Goal: Task Accomplishment & Management: Manage account settings

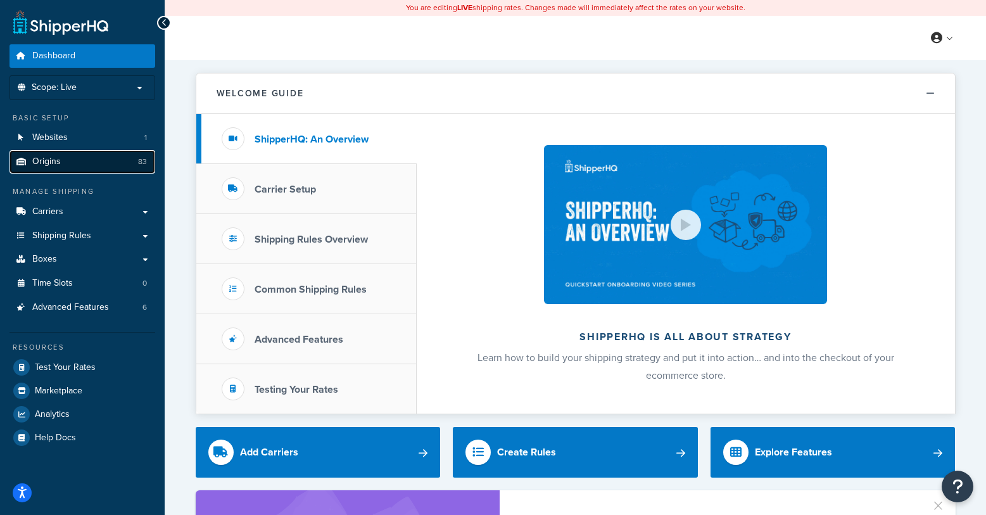
click at [60, 165] on link "Origins 83" at bounding box center [83, 161] width 146 height 23
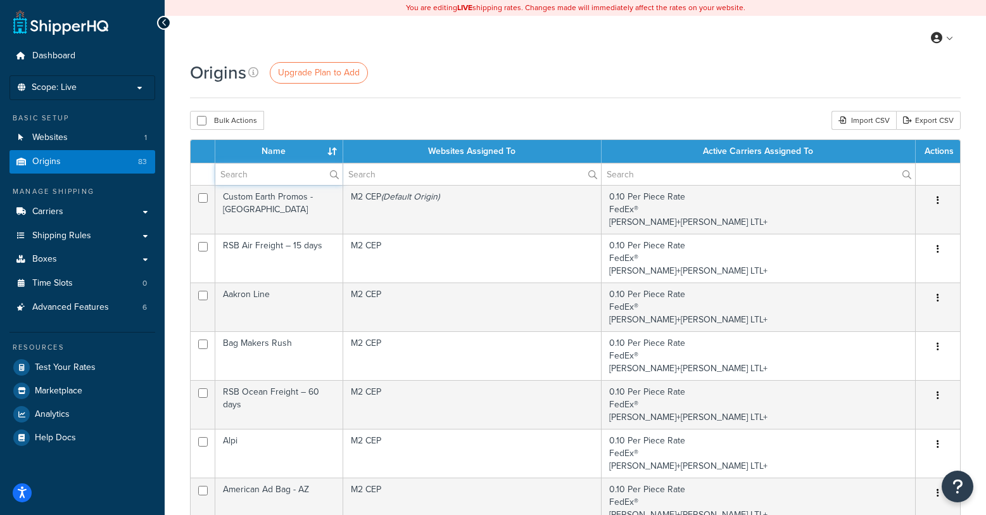
click at [267, 174] on input "text" at bounding box center [278, 174] width 127 height 22
type input "prime"
click at [455, 120] on div "Bulk Actions Duplicate Delete Import CSV Export CSV" at bounding box center [575, 120] width 771 height 19
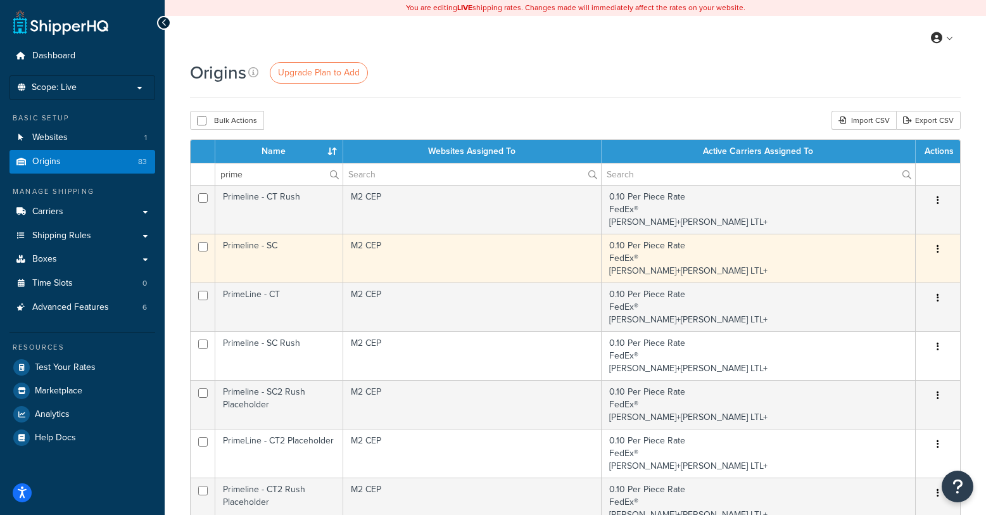
click at [243, 247] on td "Primeline - SC" at bounding box center [279, 258] width 128 height 49
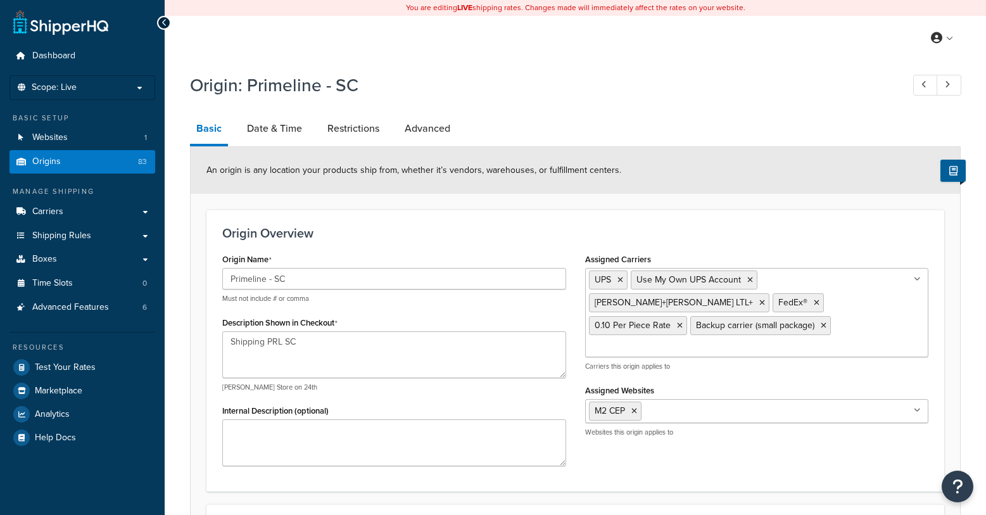
select select "40"
click at [290, 127] on link "Date & Time" at bounding box center [275, 128] width 68 height 30
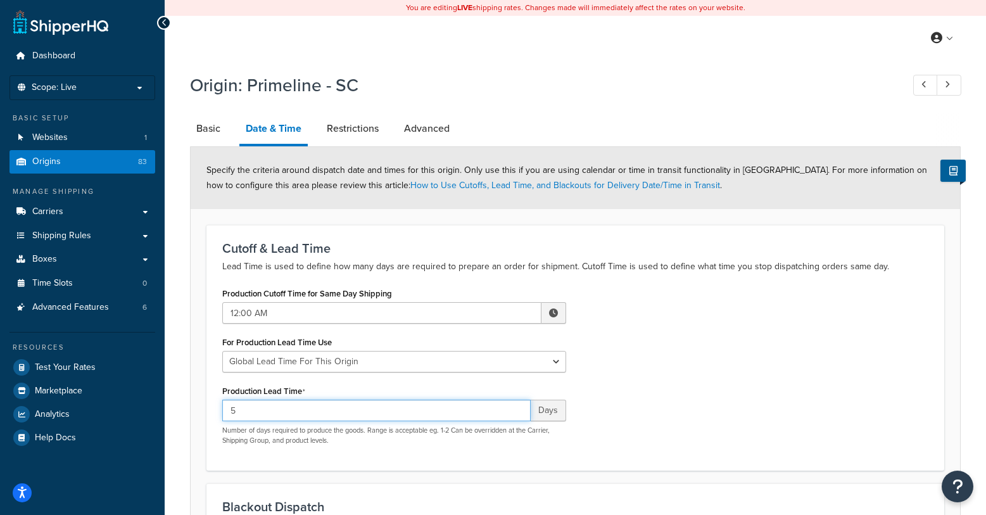
drag, startPoint x: 243, startPoint y: 409, endPoint x: 201, endPoint y: 406, distance: 41.3
click at [201, 406] on form "Specify the criteria around dispatch date and times for this origin. Only use t…" at bounding box center [576, 469] width 770 height 645
type input "3"
click at [841, 353] on div "Production Cutoff Time for Same Day Shipping 12:00 AM ▲ 12 ▼ : ▲ 00 ▼ ▲ AM ▼ Fo…" at bounding box center [575, 369] width 725 height 170
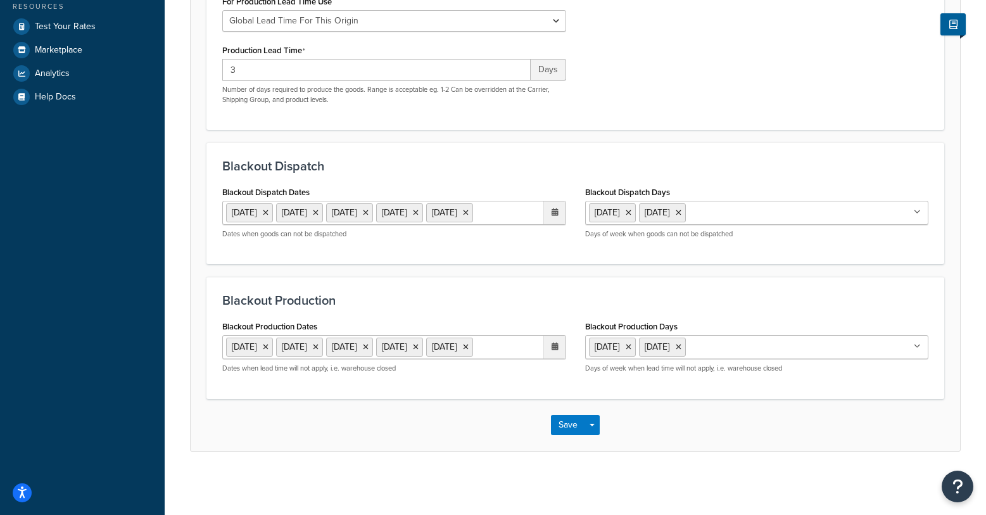
scroll to position [387, 0]
click at [558, 424] on button "Save" at bounding box center [568, 425] width 34 height 20
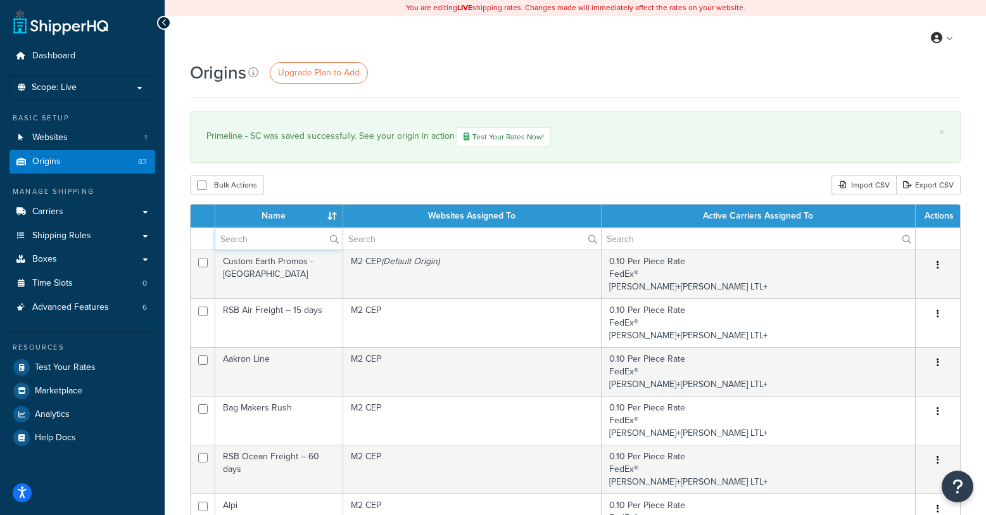
click at [277, 241] on input "text" at bounding box center [278, 239] width 127 height 22
type input "primeline"
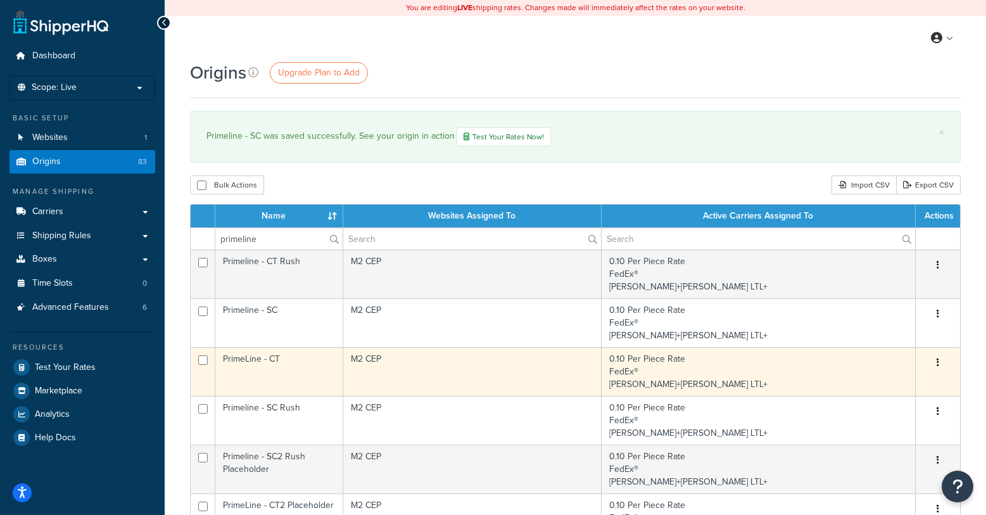
click at [277, 366] on td "PrimeLine - CT" at bounding box center [279, 371] width 128 height 49
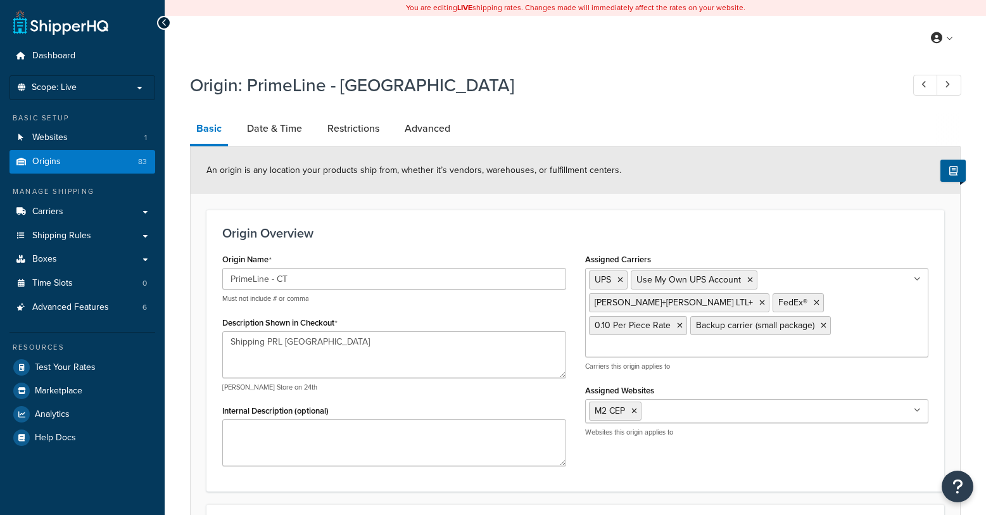
select select "7"
click at [269, 129] on link "Date & Time" at bounding box center [275, 128] width 68 height 30
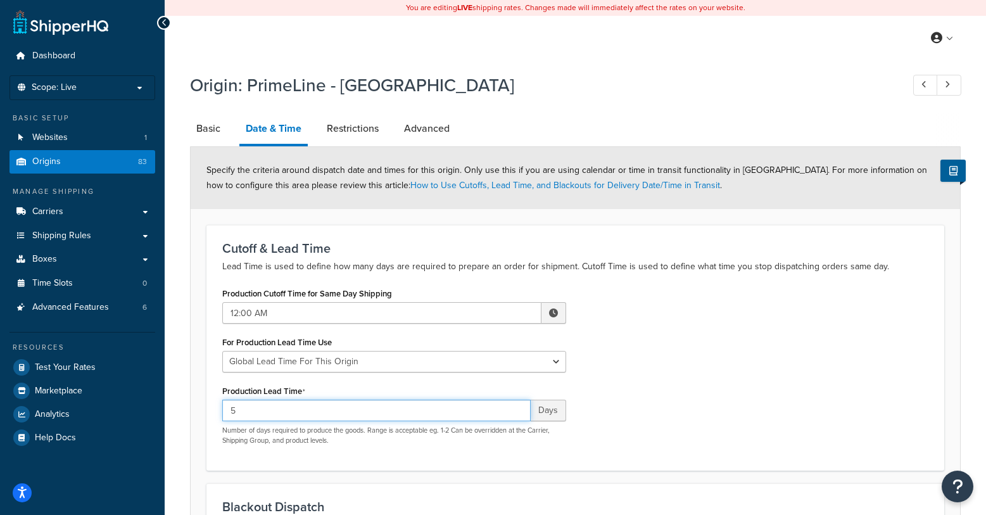
drag, startPoint x: 253, startPoint y: 412, endPoint x: 162, endPoint y: 398, distance: 92.4
click at [162, 398] on div "Dashboard Scope: Live Basic Setup Websites 1 Origins 83 Manage Shipping Carrier…" at bounding box center [493, 428] width 986 height 856
type input "3"
click at [776, 349] on div "Production Cutoff Time for Same Day Shipping 12:00 AM ▲ 12 ▼ : ▲ 00 ▼ ▲ AM ▼ Fo…" at bounding box center [575, 369] width 725 height 170
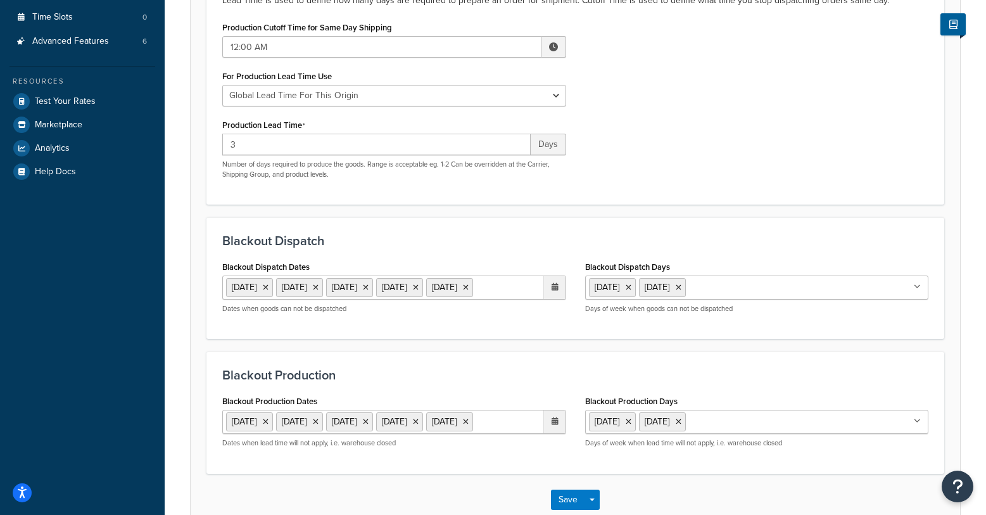
scroll to position [387, 0]
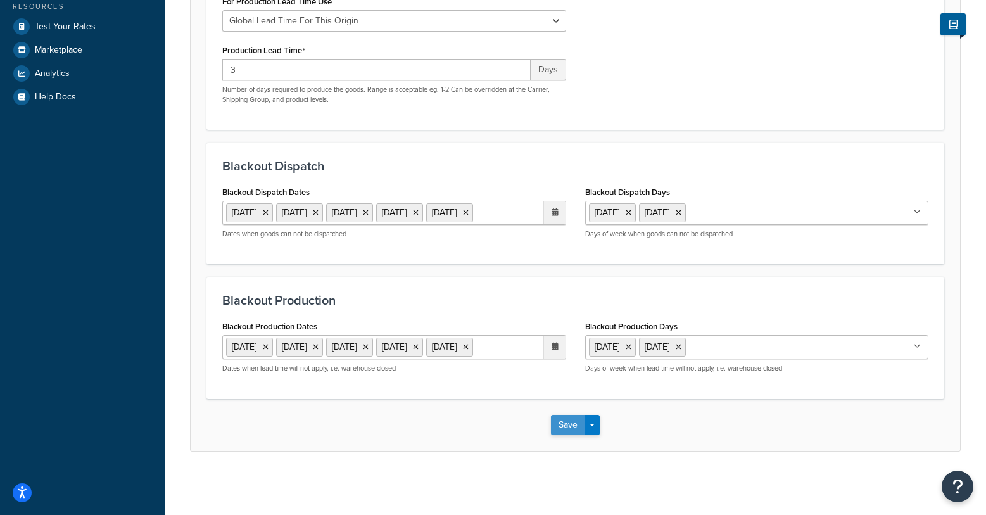
click at [564, 430] on button "Save" at bounding box center [568, 425] width 34 height 20
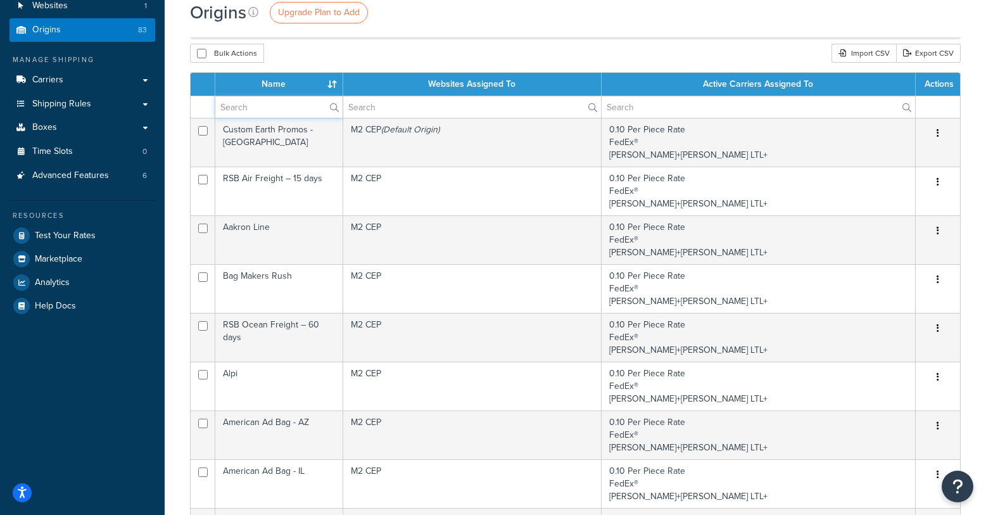
click at [241, 111] on input "text" at bounding box center [278, 107] width 127 height 22
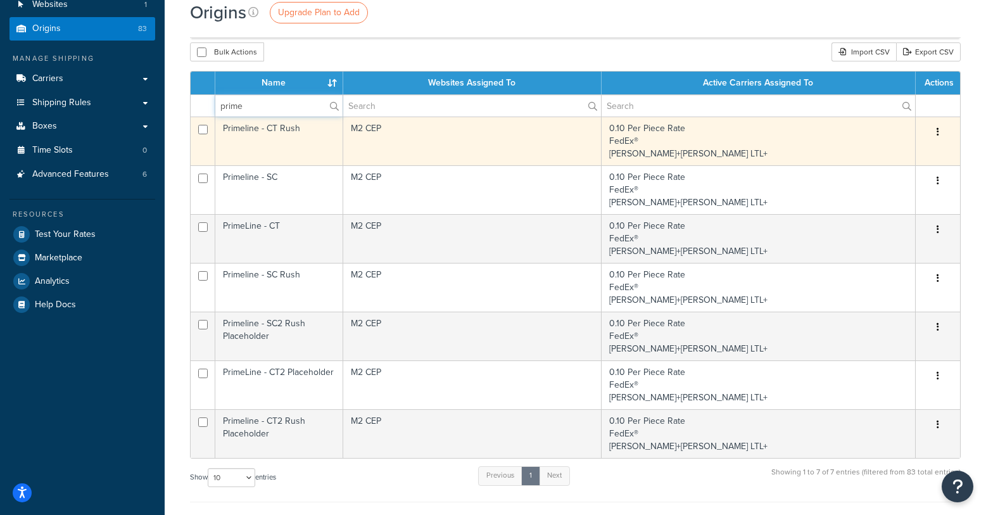
type input "primeline"
click at [291, 132] on td "Primeline - CT Rush" at bounding box center [279, 141] width 128 height 49
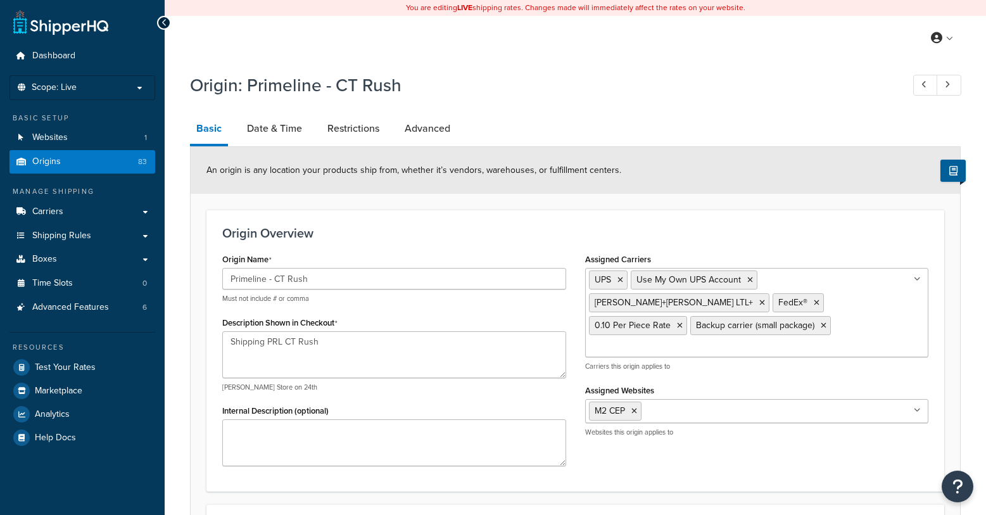
select select "7"
click at [276, 136] on link "Date & Time" at bounding box center [275, 128] width 68 height 30
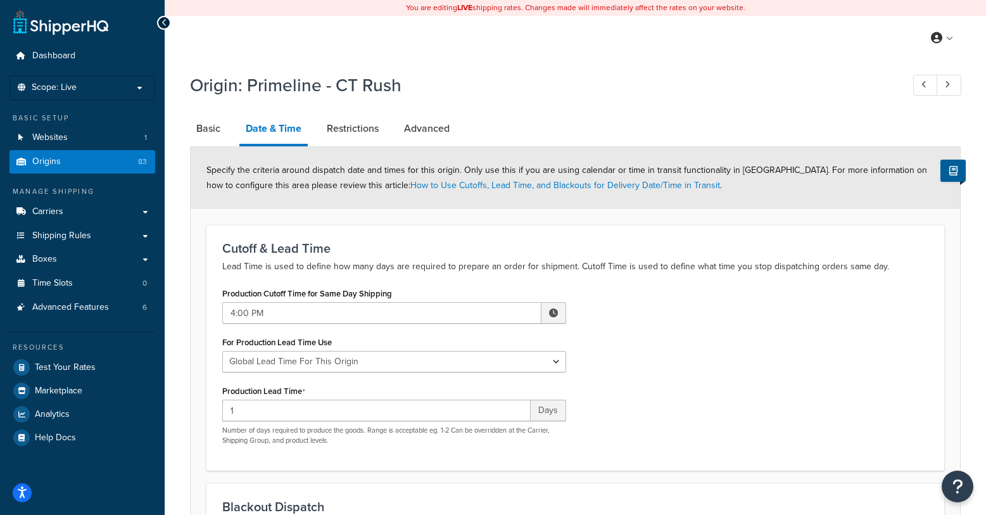
select select "7"
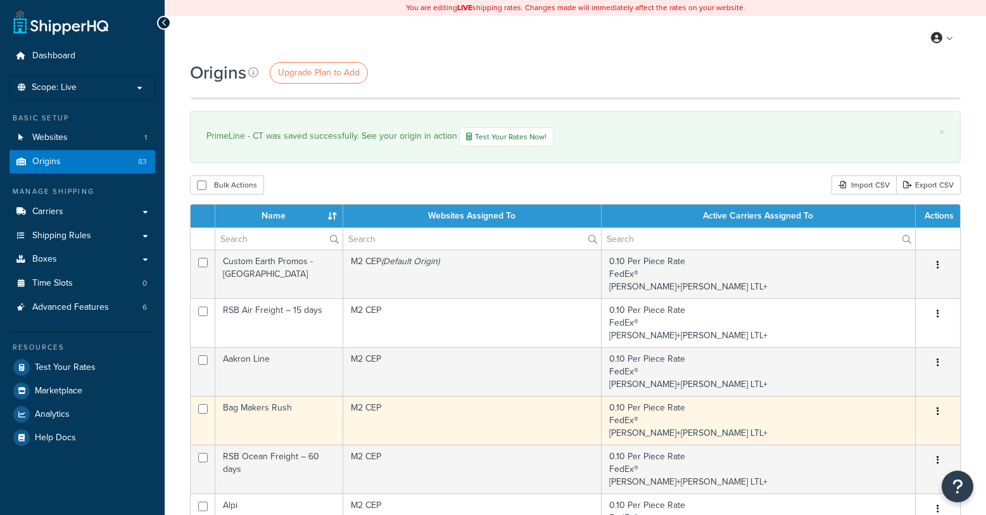
scroll to position [133, 0]
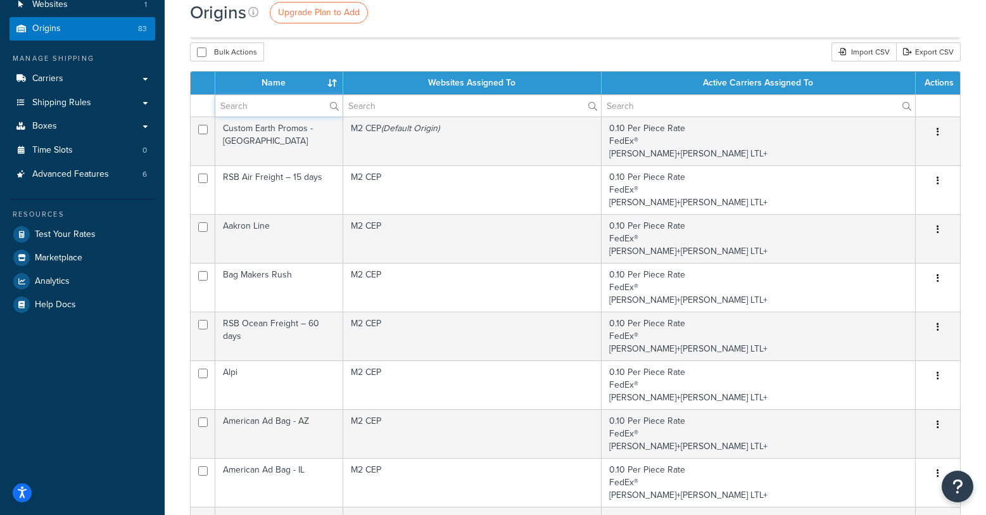
click at [267, 110] on input "text" at bounding box center [278, 106] width 127 height 22
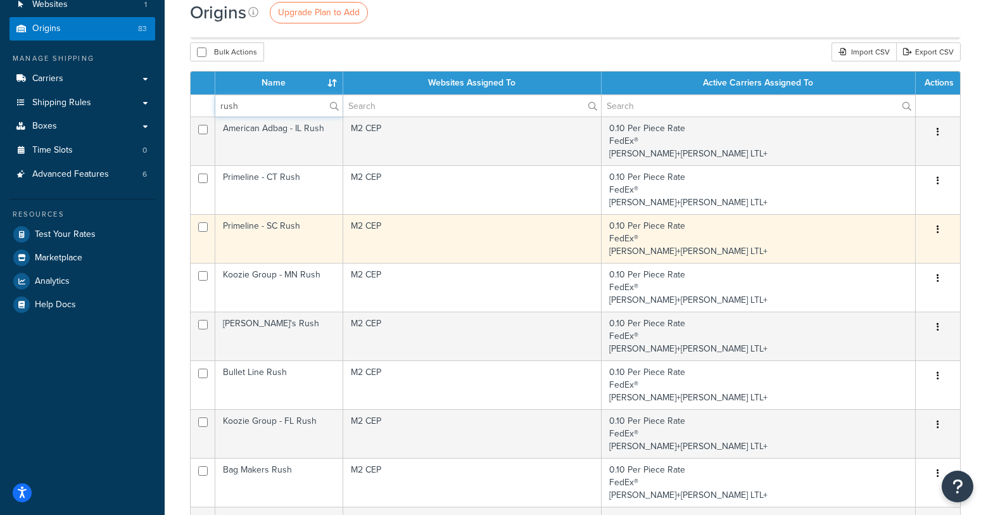
type input "rush"
click at [279, 233] on td "Primeline - SC Rush" at bounding box center [279, 238] width 128 height 49
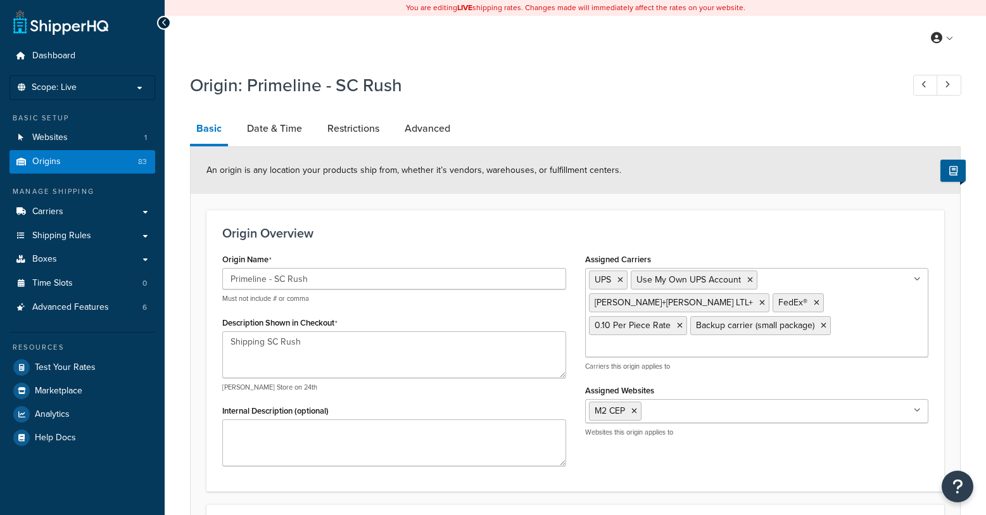
select select "40"
click at [295, 133] on link "Date & Time" at bounding box center [275, 128] width 68 height 30
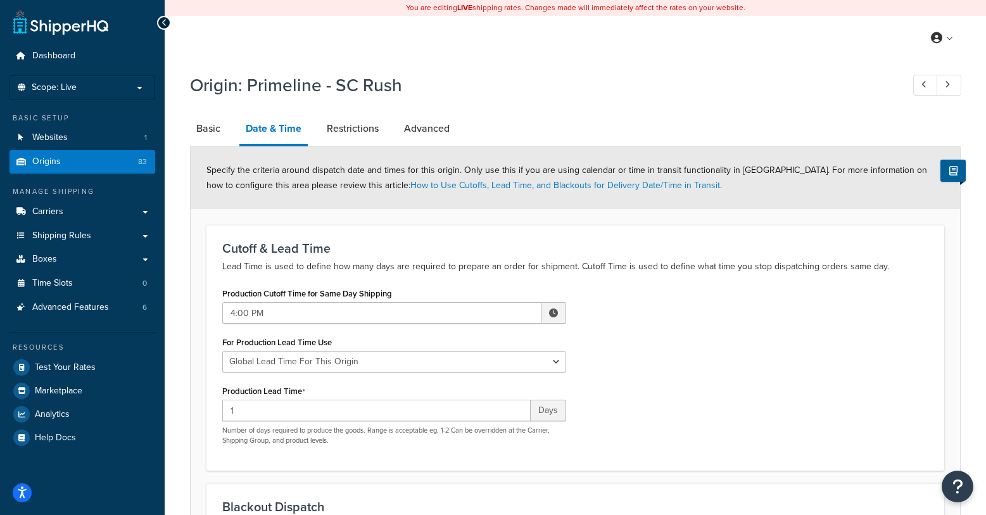
click at [716, 379] on div "Production Cutoff Time for Same Day Shipping 4:00 PM ▲ 4 ▼ : ▲ 00 ▼ ▲ PM ▼ For …" at bounding box center [575, 369] width 725 height 170
click at [708, 386] on div "Production Cutoff Time for Same Day Shipping 4:00 PM ▲ 4 ▼ : ▲ 00 ▼ ▲ PM ▼ For …" at bounding box center [575, 369] width 725 height 170
click at [559, 103] on div "Origin: Primeline - SC Rush" at bounding box center [575, 87] width 771 height 41
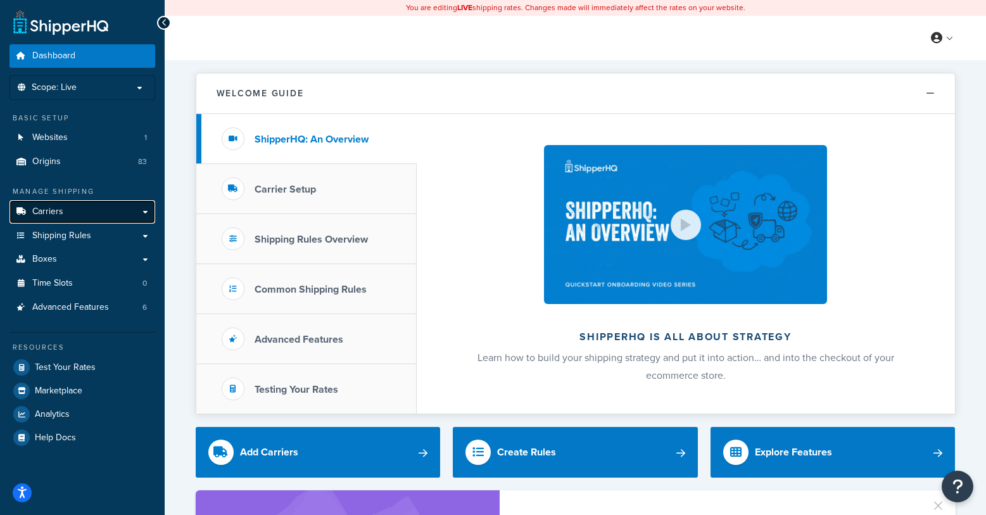
click at [57, 210] on span "Carriers" at bounding box center [47, 212] width 31 height 11
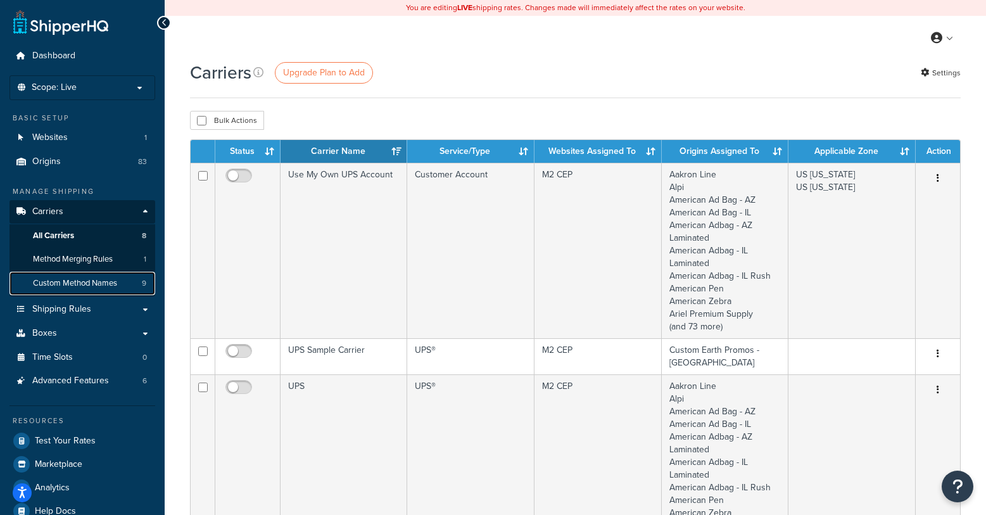
click at [45, 281] on span "Custom Method Names" at bounding box center [75, 283] width 84 height 11
